Goal: Task Accomplishment & Management: Use online tool/utility

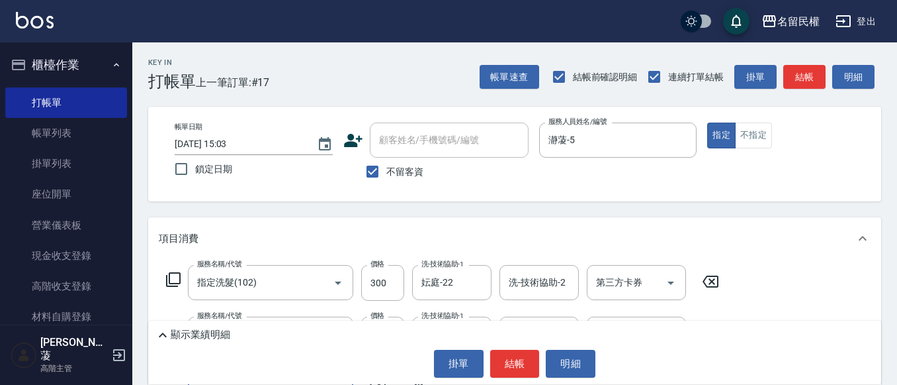
scroll to position [13, 0]
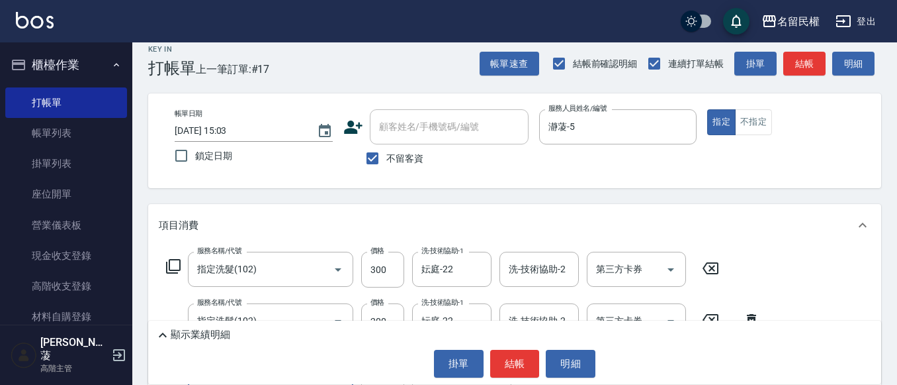
type input "潤絲(701)"
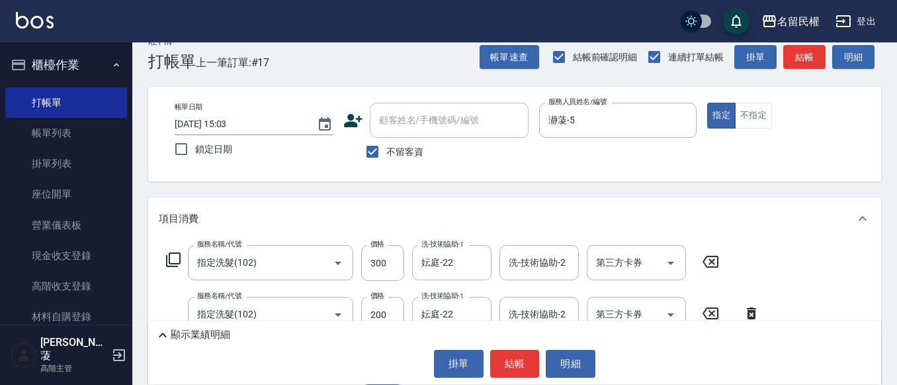
type input "30"
type input "妘庭-22"
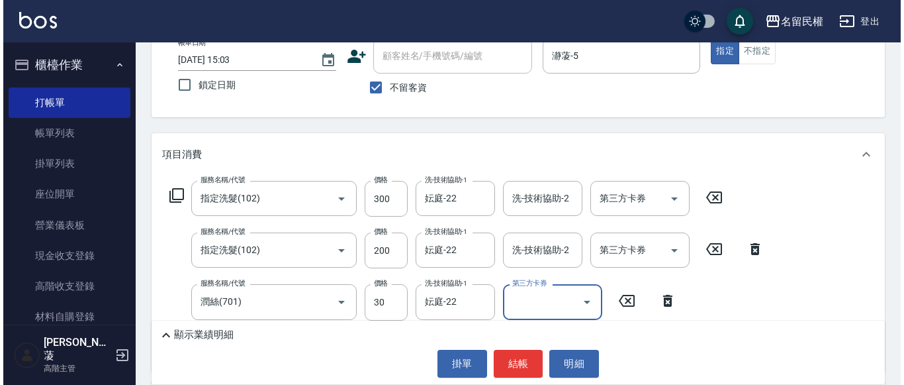
scroll to position [152, 0]
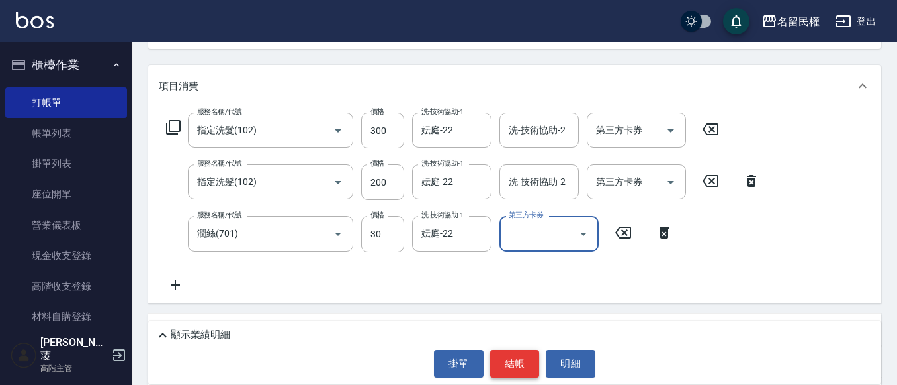
click at [512, 370] on button "結帳" at bounding box center [515, 363] width 50 height 28
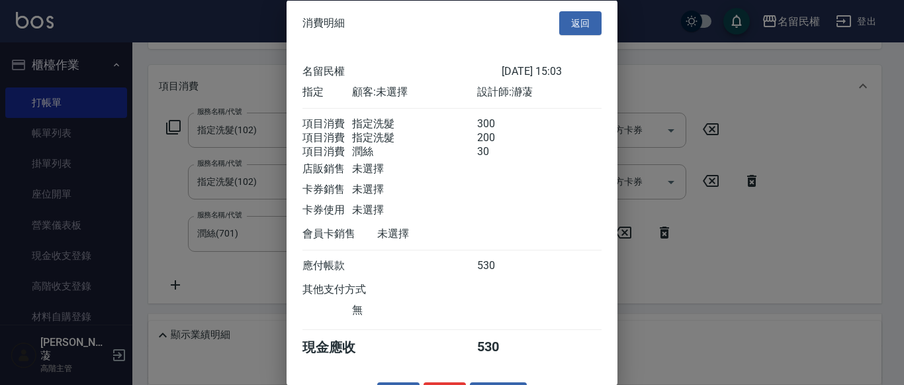
scroll to position [49, 0]
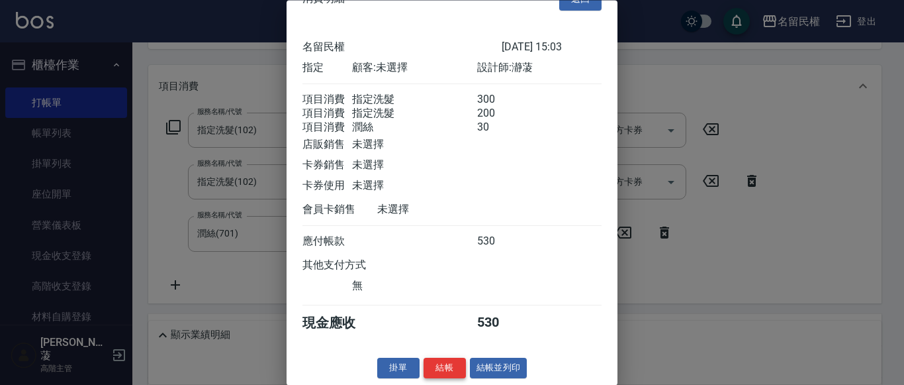
click at [449, 361] on button "結帳" at bounding box center [445, 368] width 42 height 21
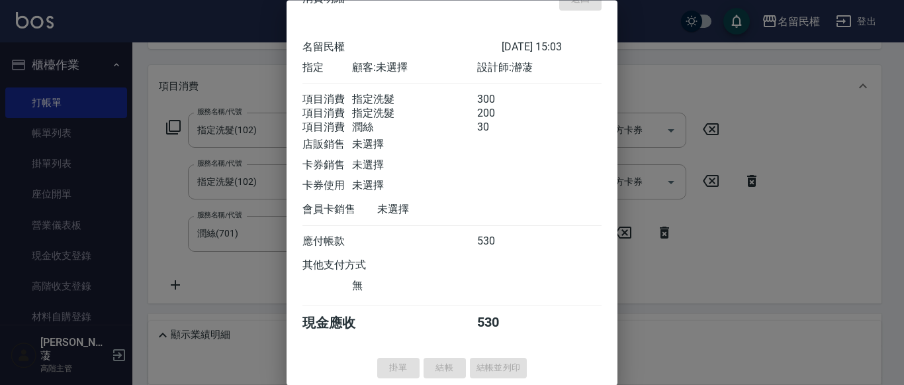
type input "[DATE] 15:35"
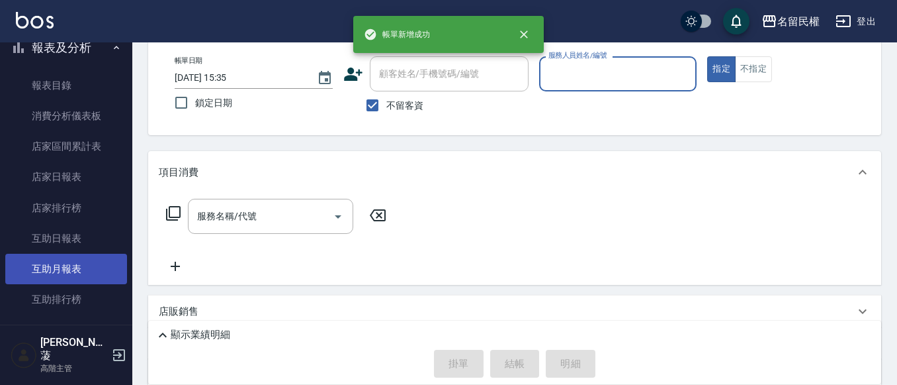
scroll to position [529, 0]
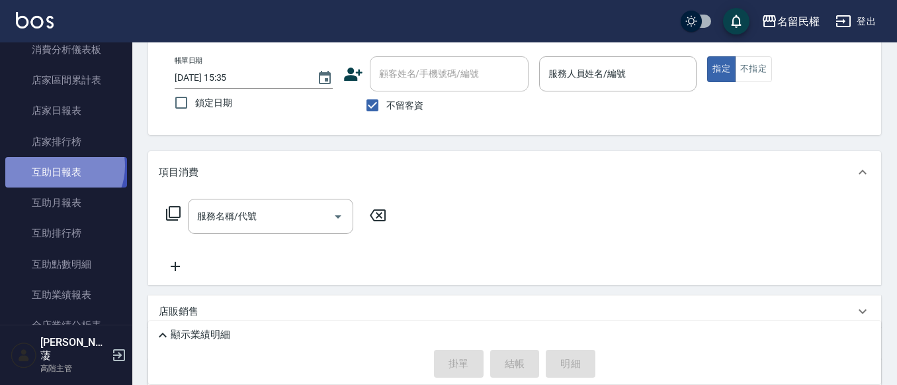
click at [59, 166] on link "互助日報表" at bounding box center [66, 172] width 122 height 30
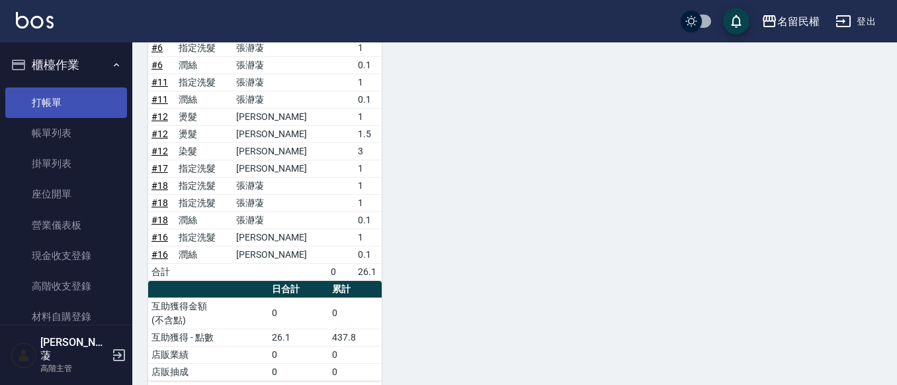
click at [83, 108] on link "打帳單" at bounding box center [66, 102] width 122 height 30
